Goal: Information Seeking & Learning: Learn about a topic

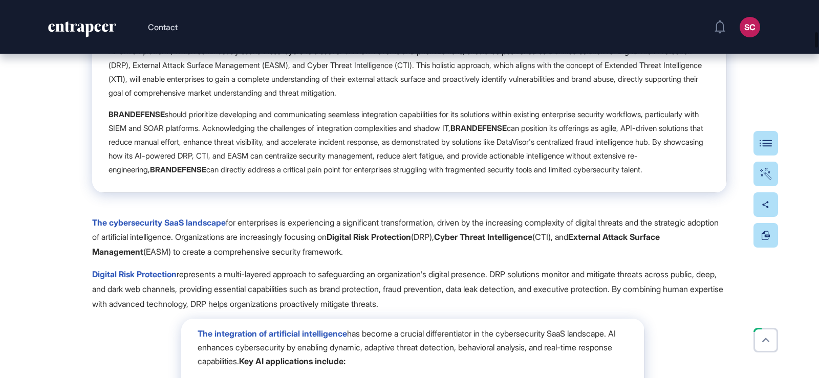
scroll to position [3685, 0]
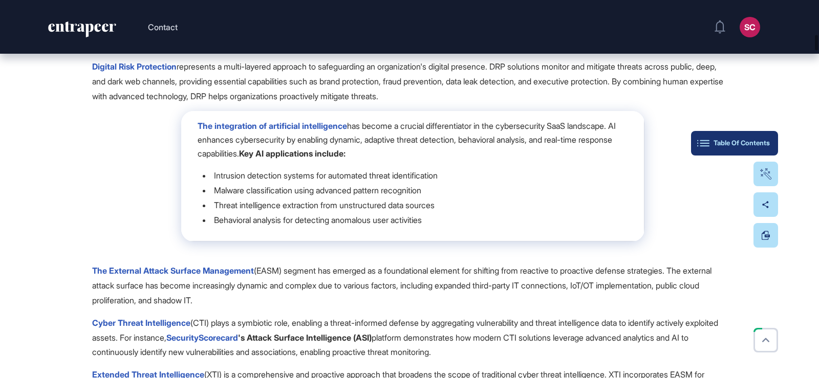
click at [770, 144] on button "Table Of Contents" at bounding box center [734, 143] width 87 height 25
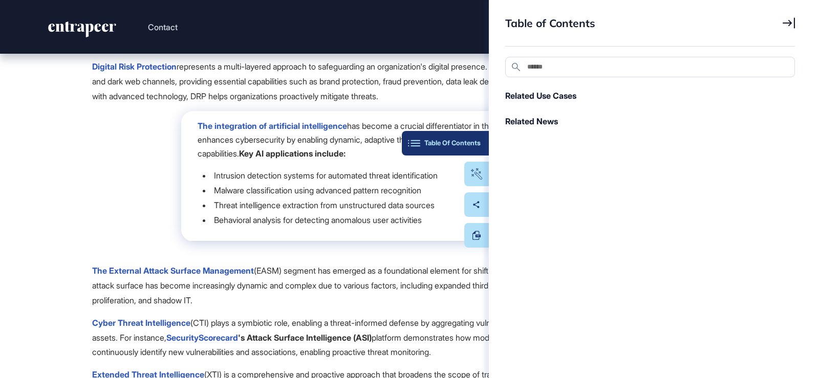
click at [484, 141] on button "Table Of Contents" at bounding box center [445, 143] width 87 height 25
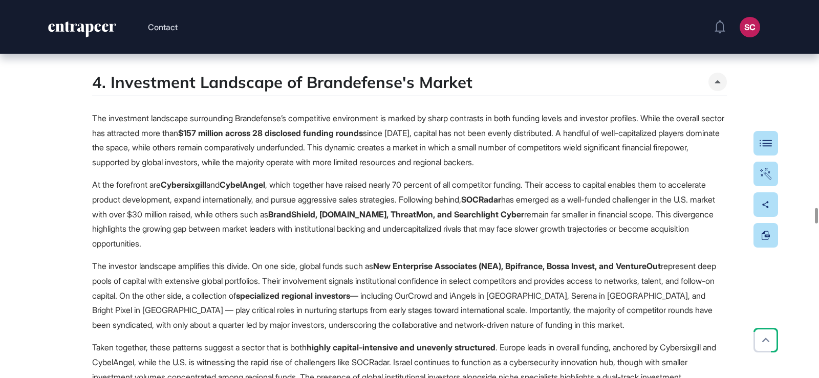
scroll to position [22673, 0]
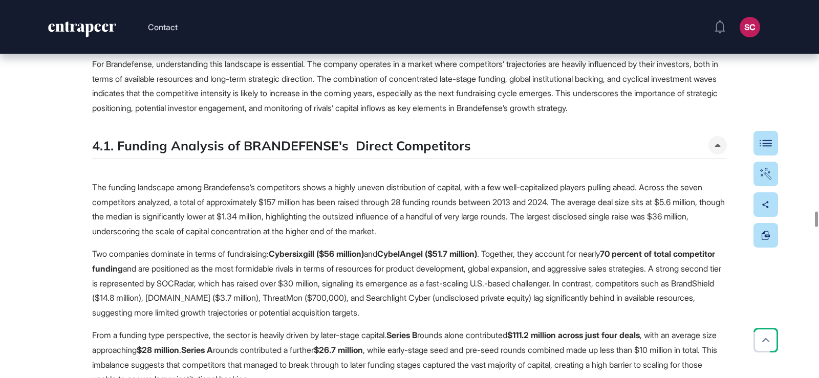
scroll to position [22776, 0]
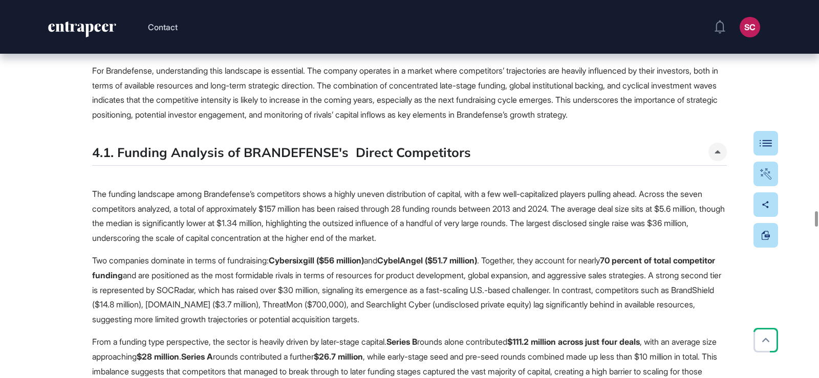
drag, startPoint x: 445, startPoint y: 101, endPoint x: 444, endPoint y: 110, distance: 9.3
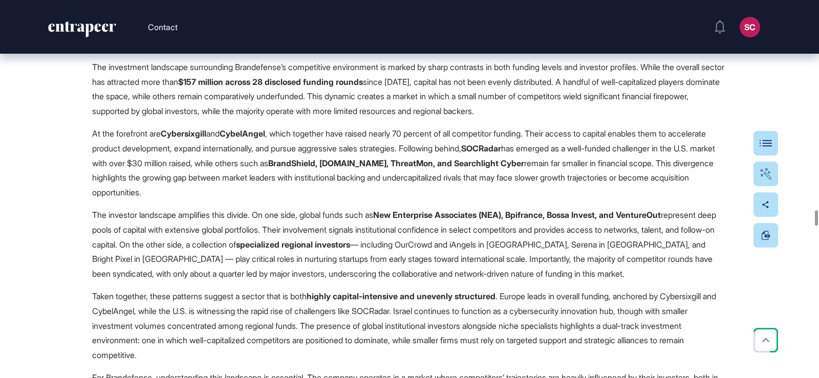
scroll to position [22673, 0]
